Goal: Task Accomplishment & Management: Use online tool/utility

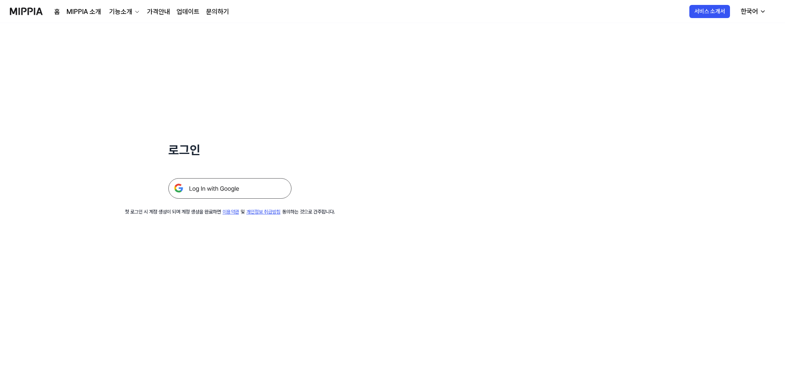
click at [225, 191] on img at bounding box center [229, 188] width 123 height 21
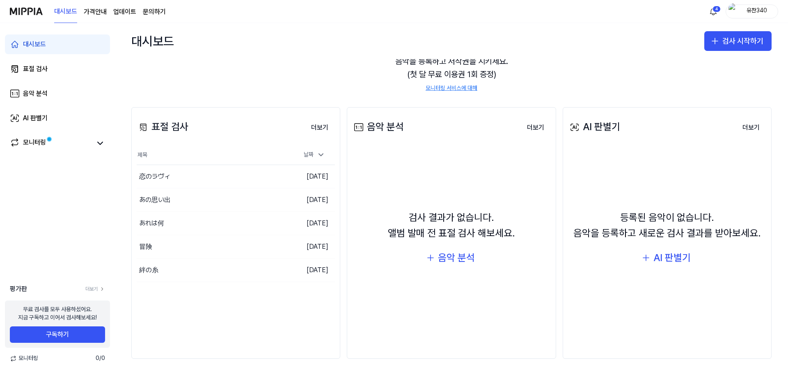
scroll to position [50, 0]
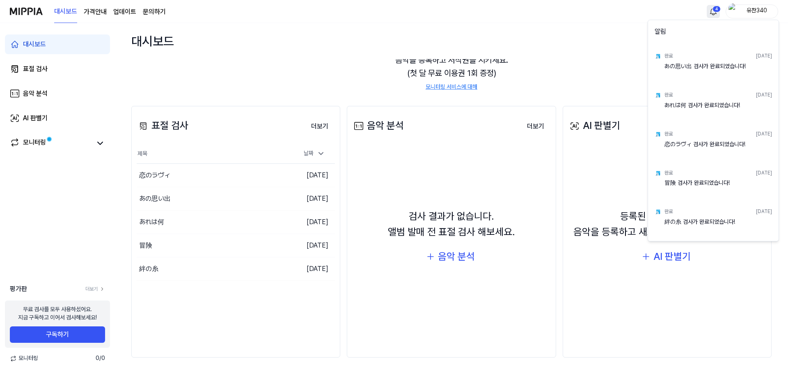
click at [716, 9] on html "대시보드 가격안내 업데이트 문의하기 4 유찬340 대시보드 표절 검사 음악 분석 AI 판별기 모니터링 평가판 더보기 무료 검사를 모두 사용하셨…" at bounding box center [394, 187] width 788 height 374
click at [699, 2] on html "대시보드 가격안내 업데이트 문의하기 유찬340 대시보드 표절 검사 음악 분석 AI 판별기 모니터링 평가판 더보기 무료 검사를 모두 사용하셨어요…" at bounding box center [394, 187] width 788 height 374
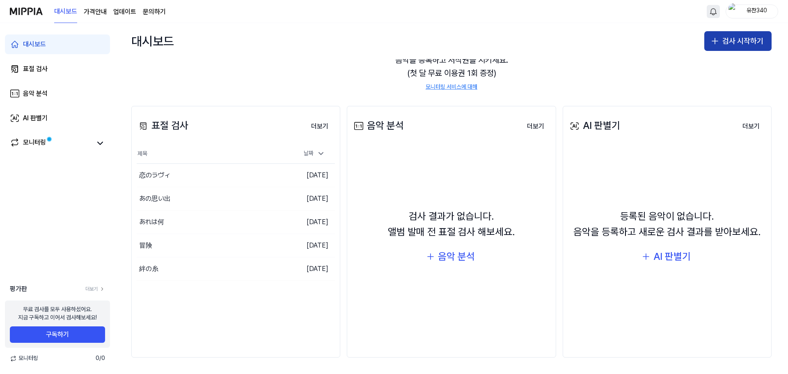
click at [723, 41] on button "검사 시작하기" at bounding box center [738, 41] width 67 height 20
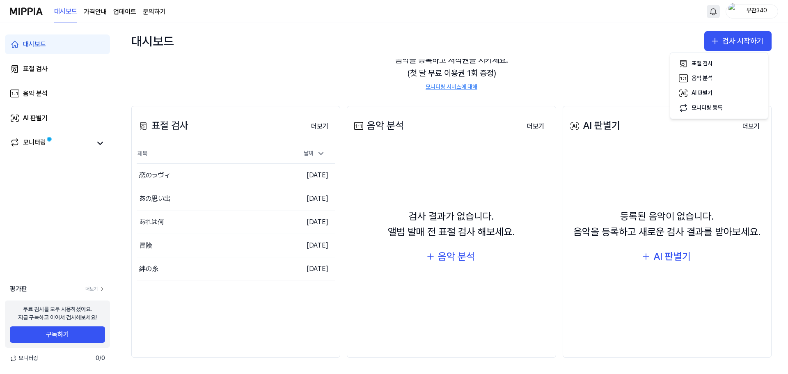
click at [520, 62] on div "모니터링으로 등록된 음악이 없습니다. 음악을 등록하고 저작권을 지키세요. (첫 달 무료 이용권 1회 증정) 모니터링 서비스에 대해" at bounding box center [451, 65] width 641 height 71
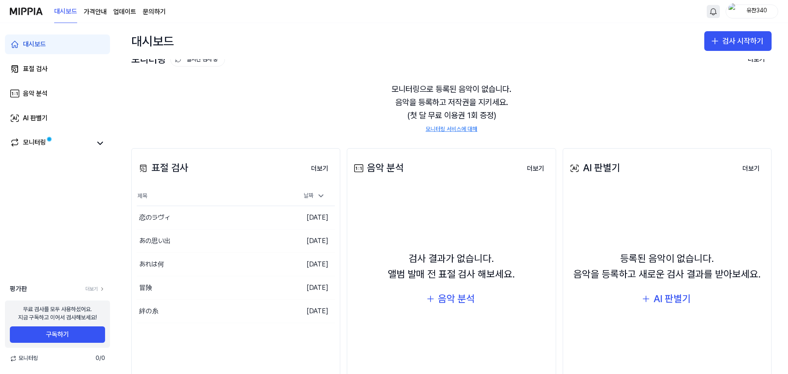
scroll to position [0, 0]
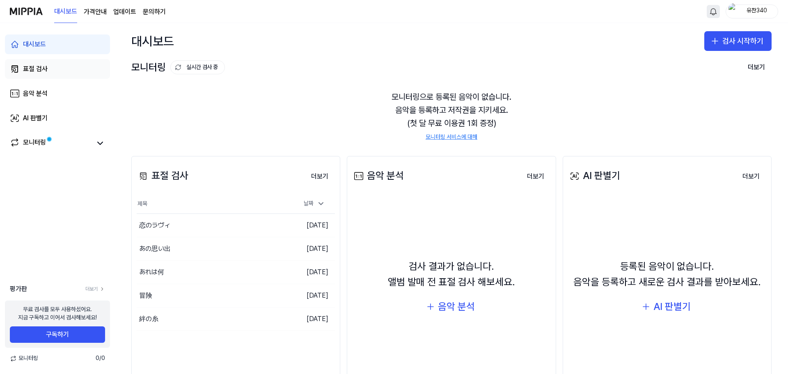
click at [24, 71] on div "표절 검사" at bounding box center [35, 69] width 25 height 10
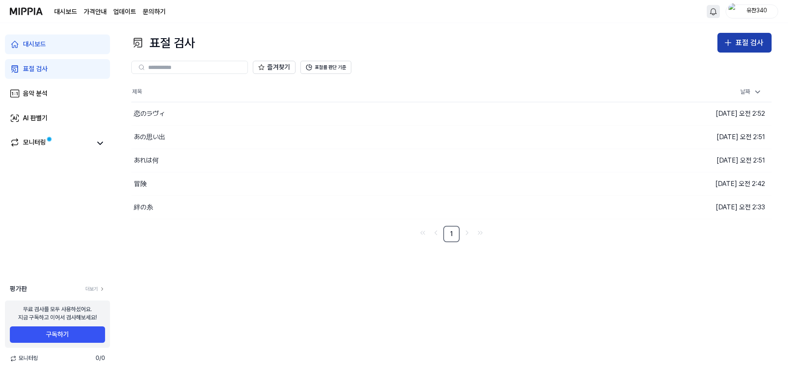
click at [753, 44] on div "표절 검사" at bounding box center [750, 43] width 28 height 12
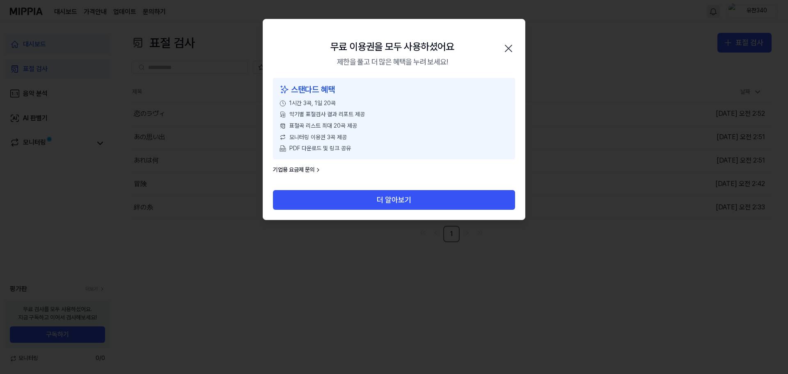
click at [507, 44] on icon "button" at bounding box center [508, 48] width 13 height 13
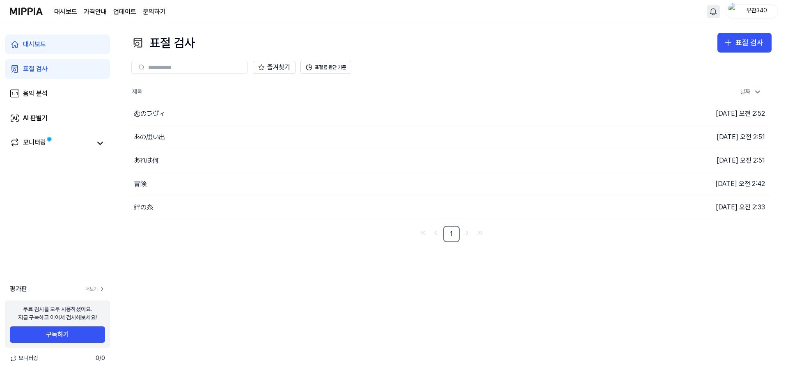
click at [503, 28] on div "표절 검사 표절 검사 표절 검사 음악 분석 AI 판별기 즐겨찾기 표절률 판단 기준 제목 날짜 恋のラヴィ 이동하기 [DATE] 오전 2:52 あ…" at bounding box center [451, 198] width 673 height 351
